Goal: Information Seeking & Learning: Learn about a topic

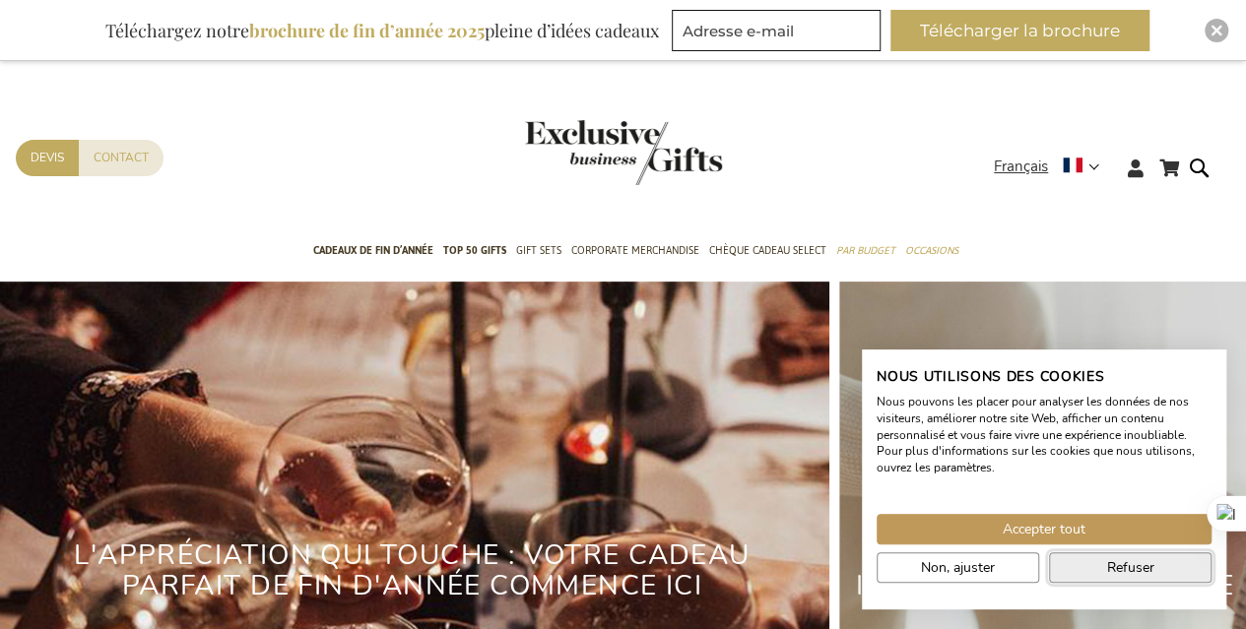
click at [1123, 573] on span "Refuser" at bounding box center [1130, 567] width 47 height 21
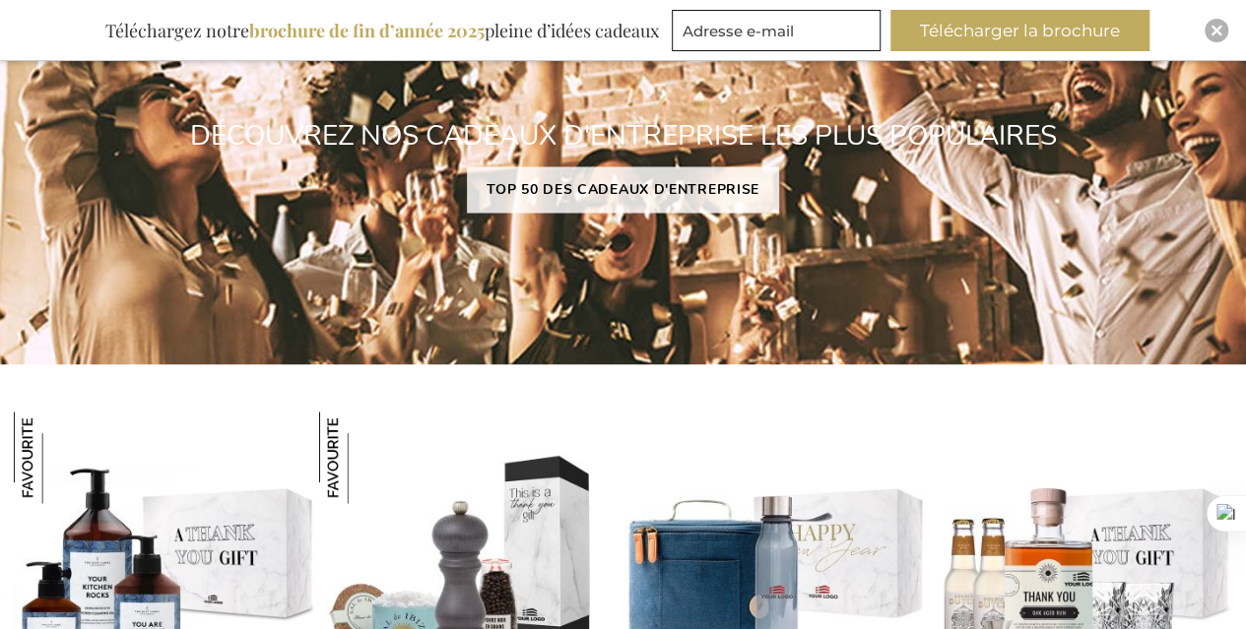
scroll to position [1636, 0]
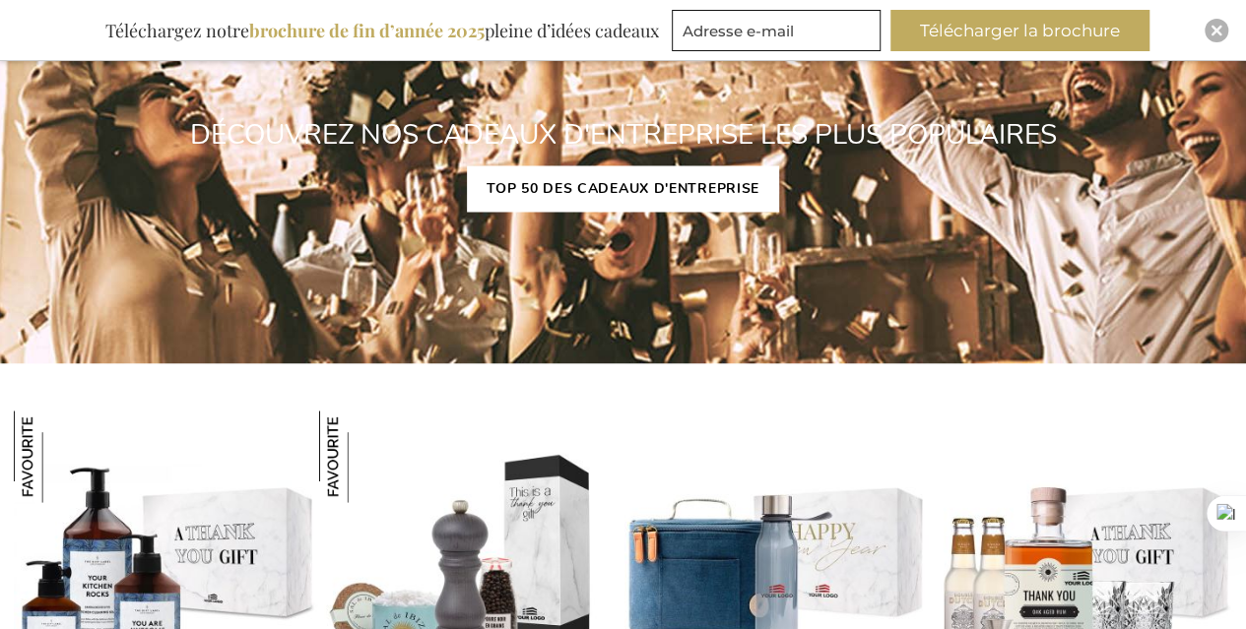
click at [619, 191] on link "TOP 50 DES CADEAUX D'ENTREPRISE" at bounding box center [623, 188] width 312 height 46
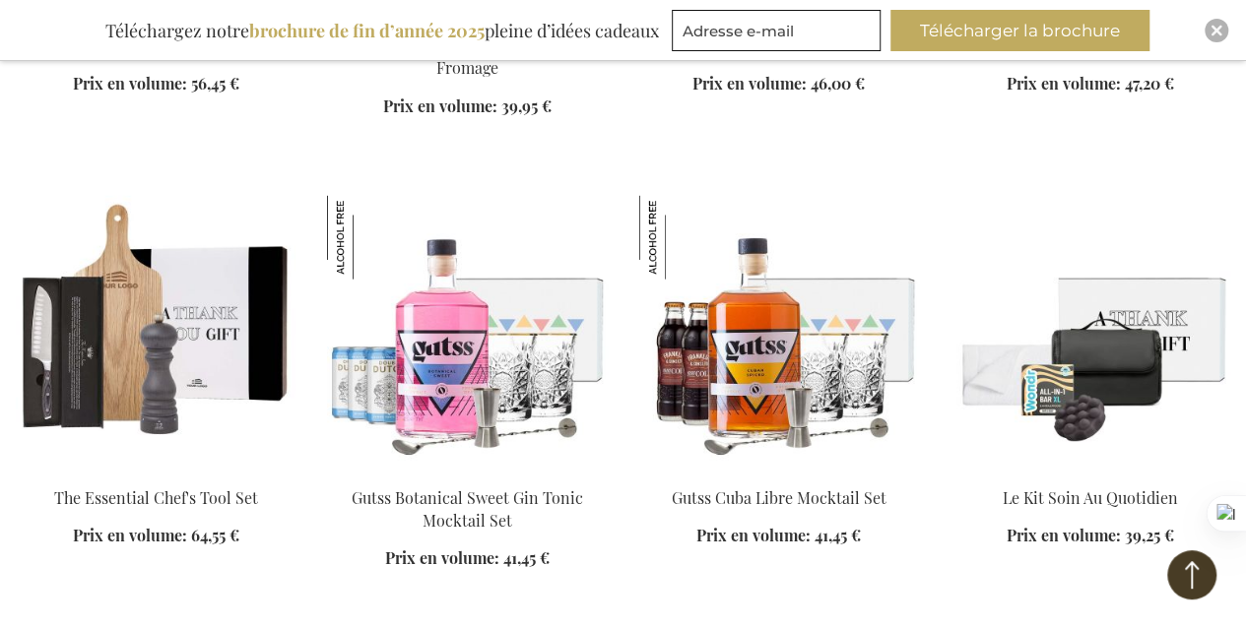
scroll to position [2071, 0]
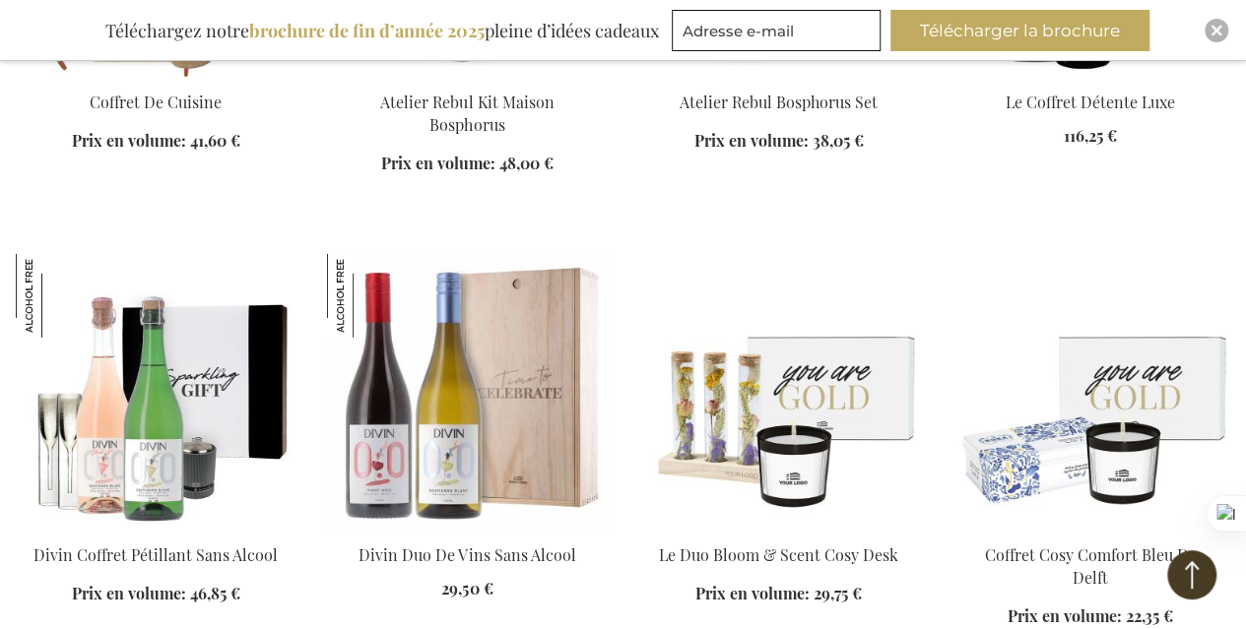
scroll to position [2965, 0]
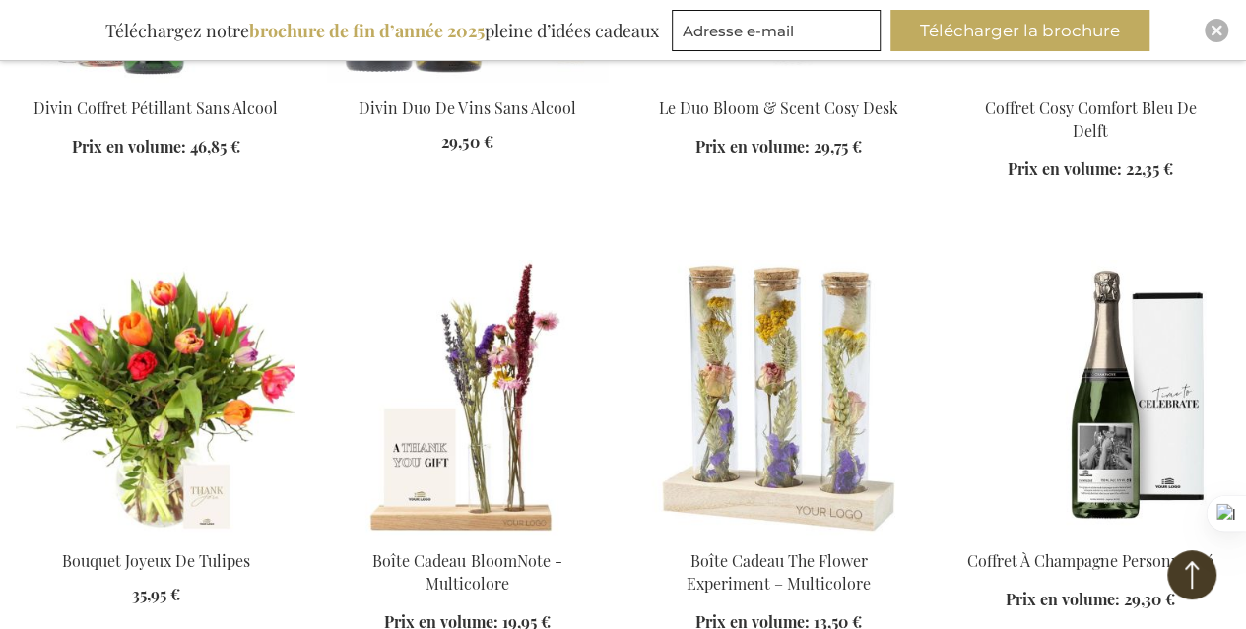
scroll to position [3371, 0]
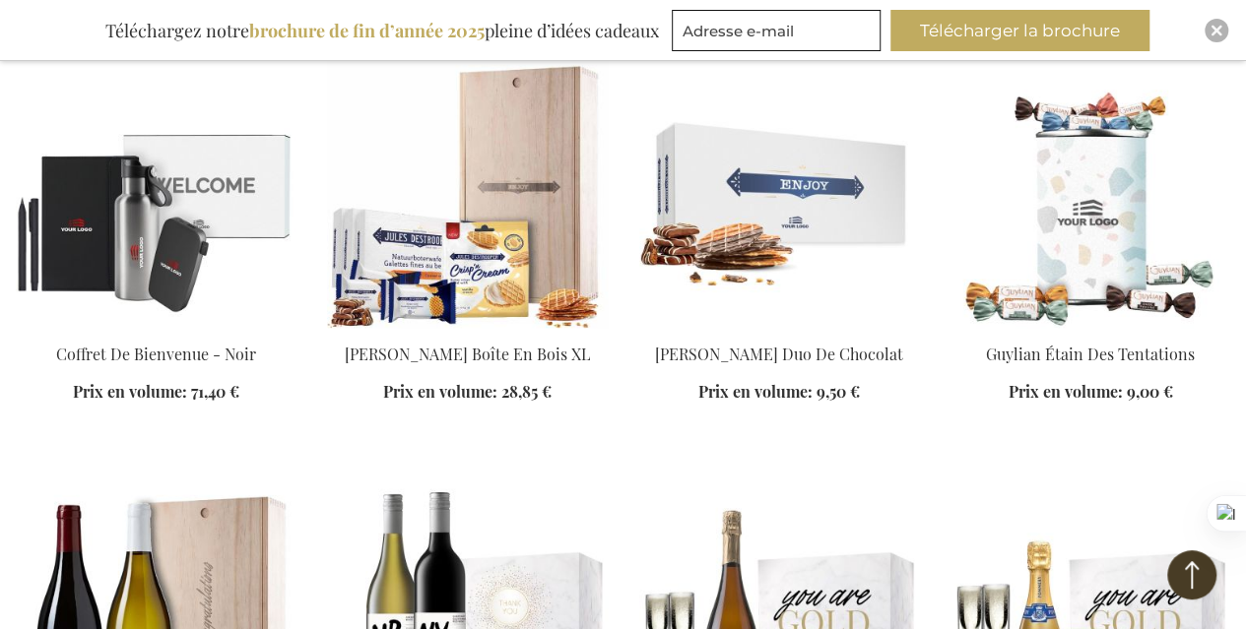
scroll to position [4458, 0]
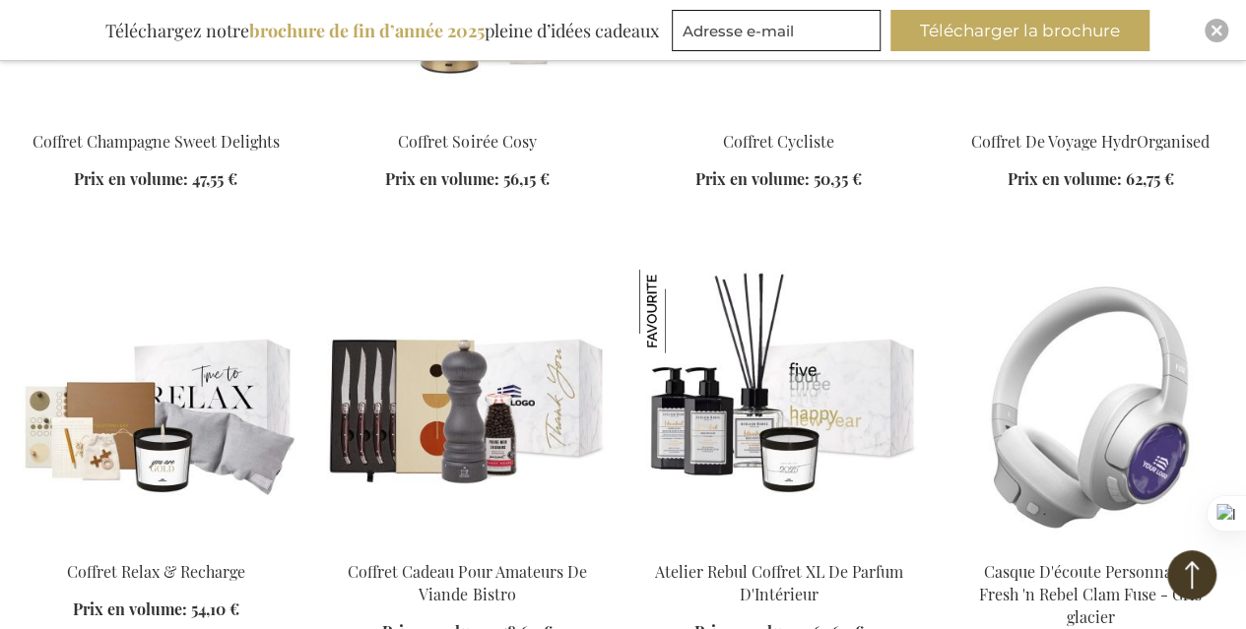
scroll to position [6028, 0]
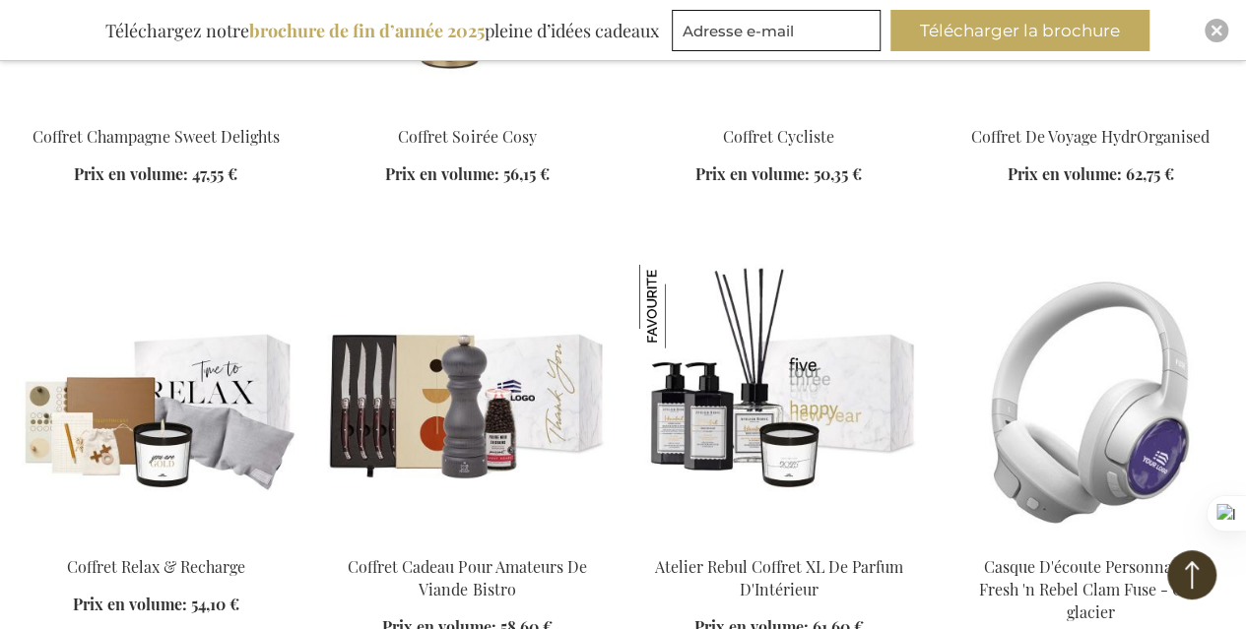
click at [1106, 619] on li "Casque D'écoute Personnalisé Fresh 'n Rebel Clam Fuse - Gris glacier Prix en vo…" at bounding box center [1090, 487] width 280 height 444
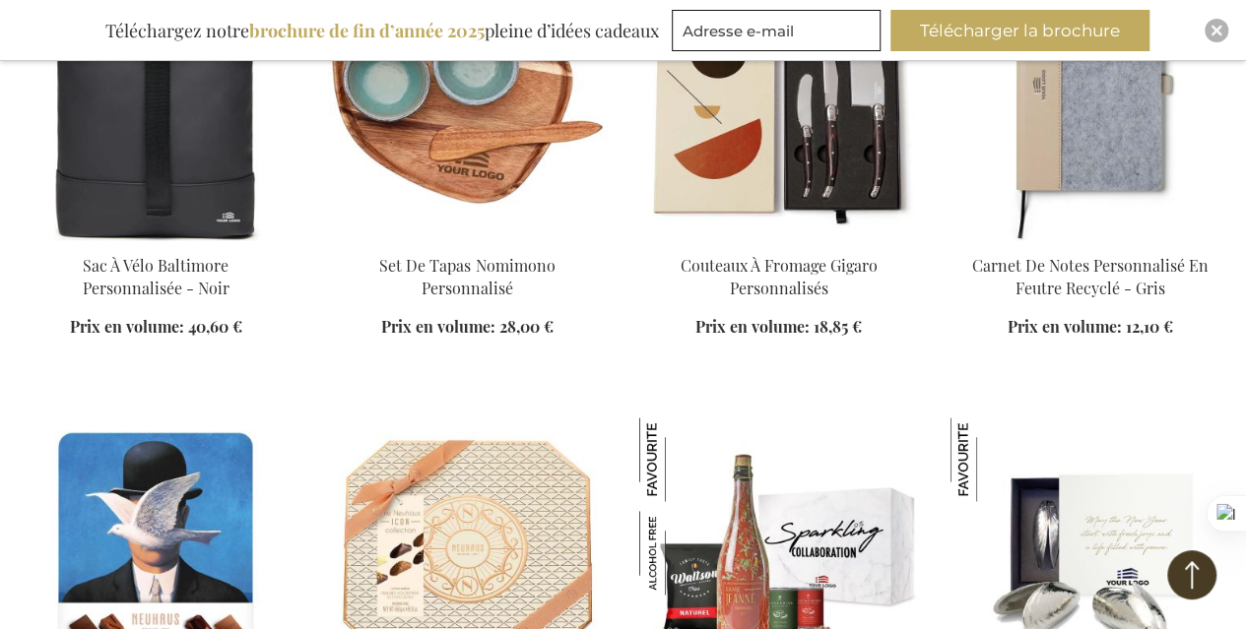
scroll to position [8643, 0]
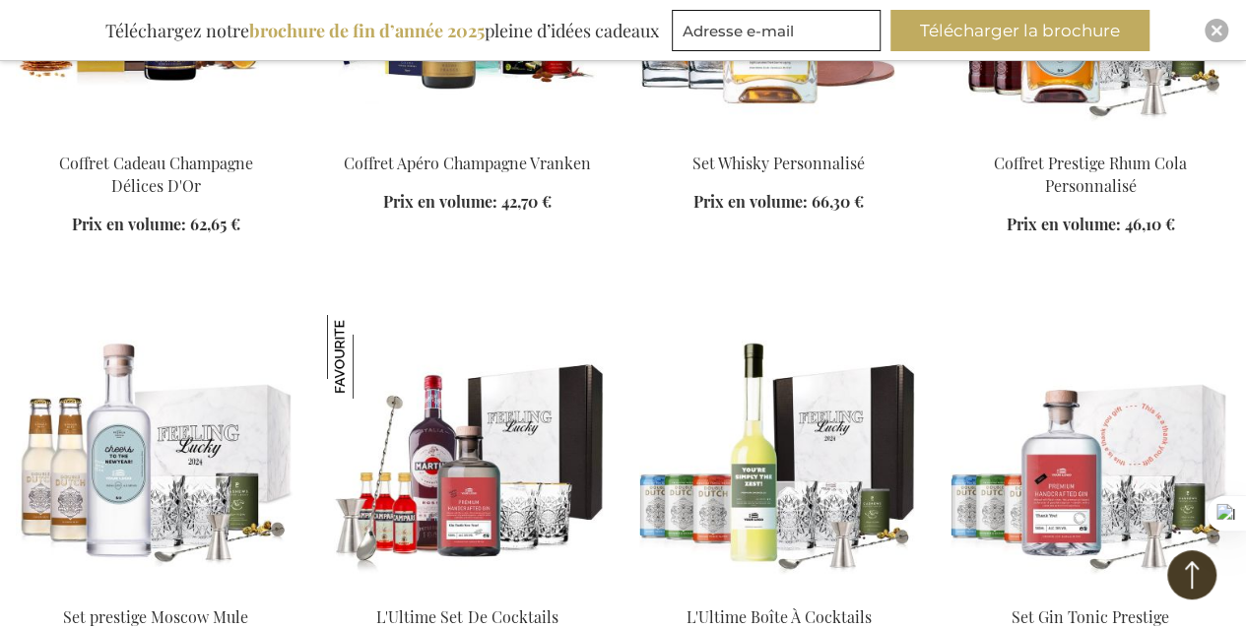
scroll to position [10555, 0]
